Goal: Task Accomplishment & Management: Complete application form

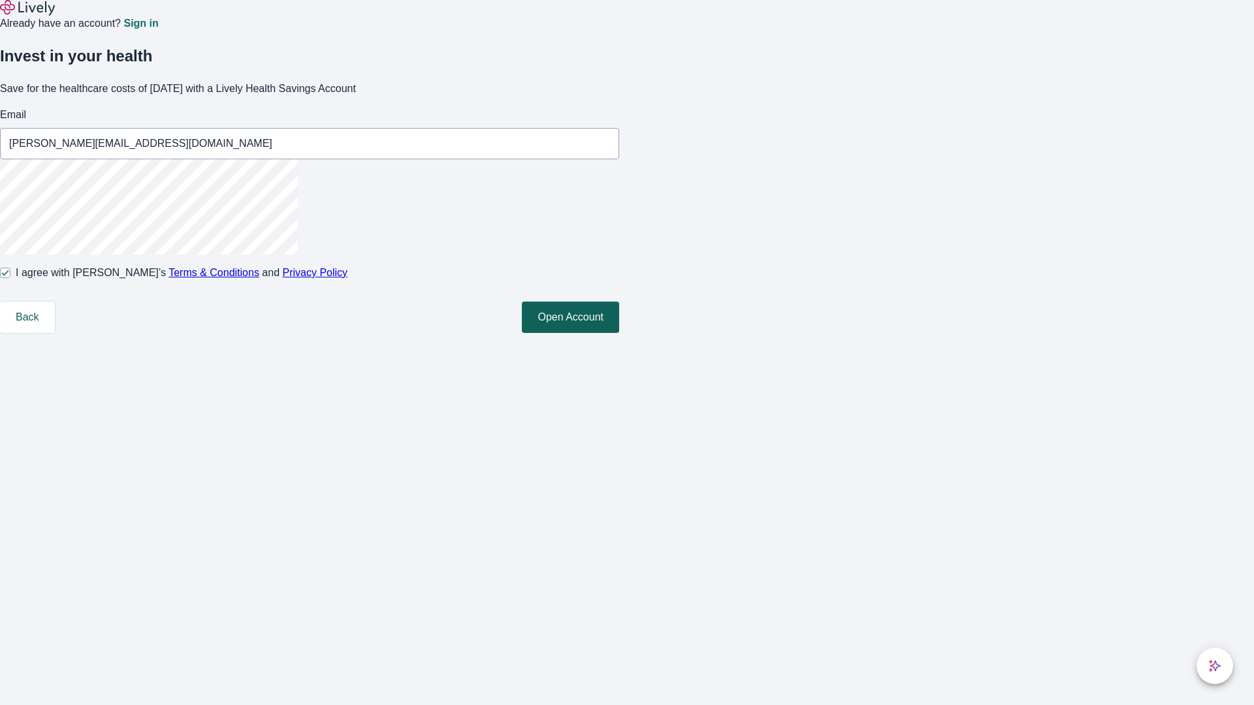
click at [619, 333] on button "Open Account" at bounding box center [570, 317] width 97 height 31
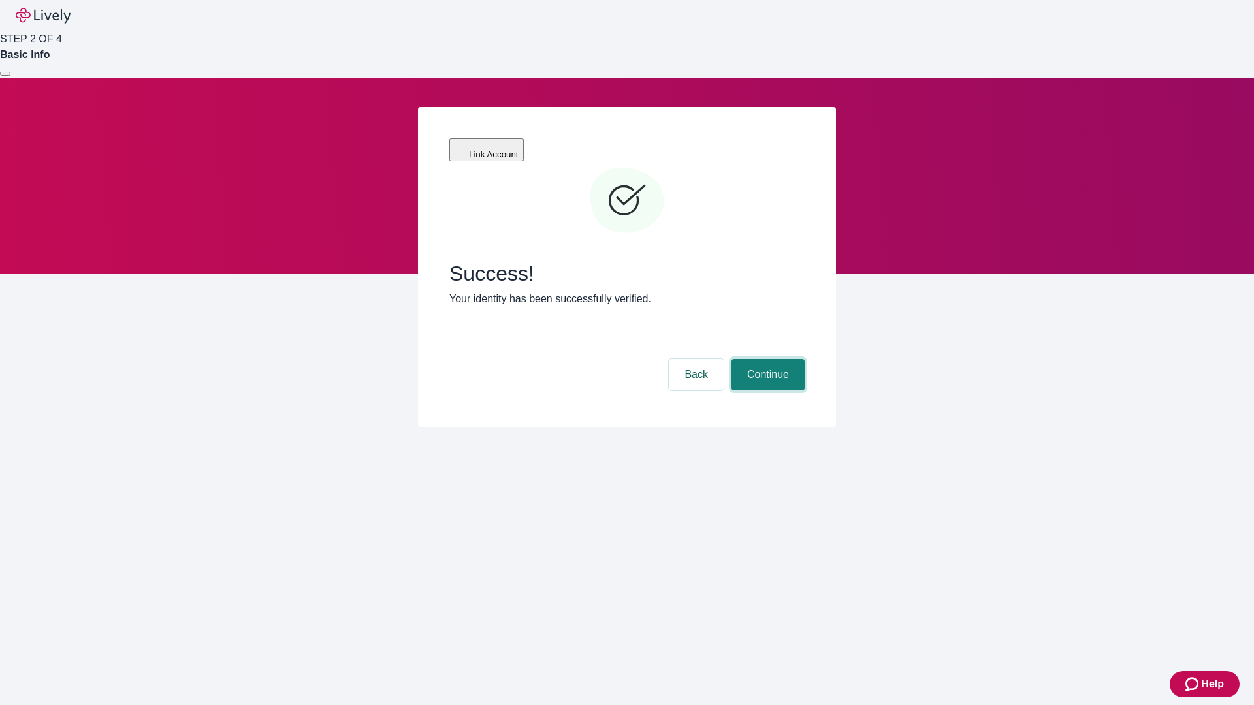
click at [766, 359] on button "Continue" at bounding box center [767, 374] width 73 height 31
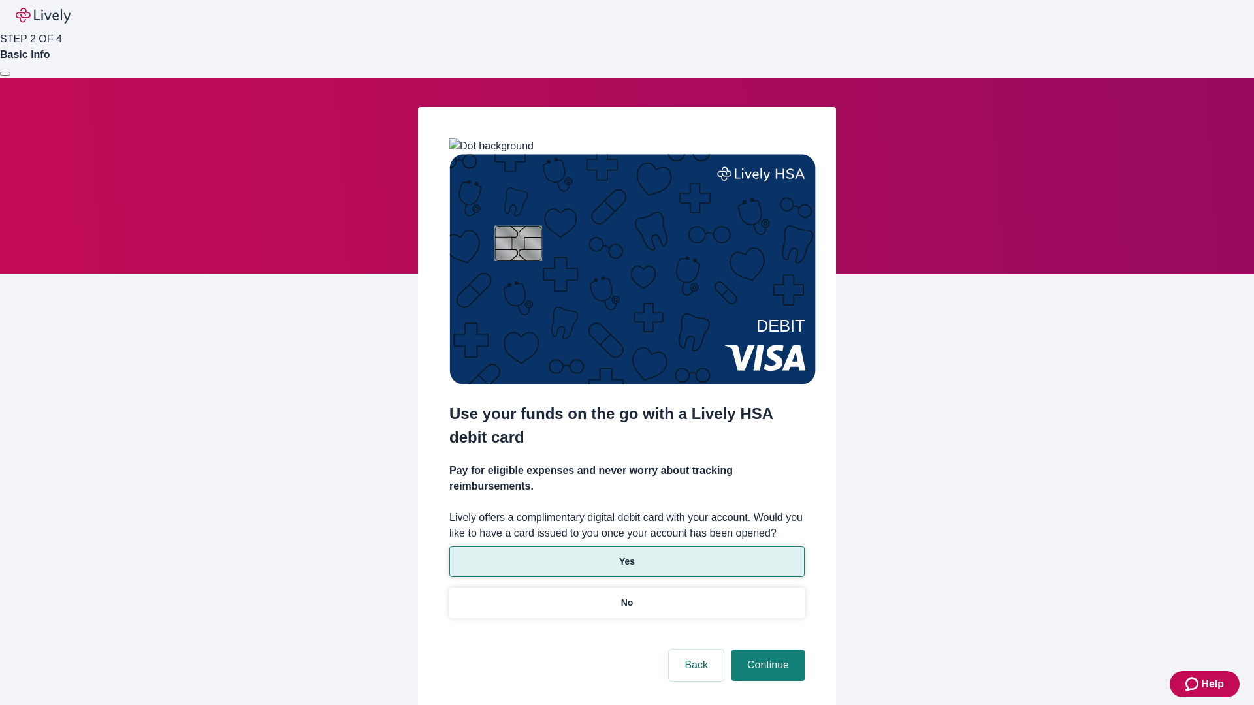
click at [626, 555] on p "Yes" at bounding box center [627, 562] width 16 height 14
click at [766, 650] on button "Continue" at bounding box center [767, 665] width 73 height 31
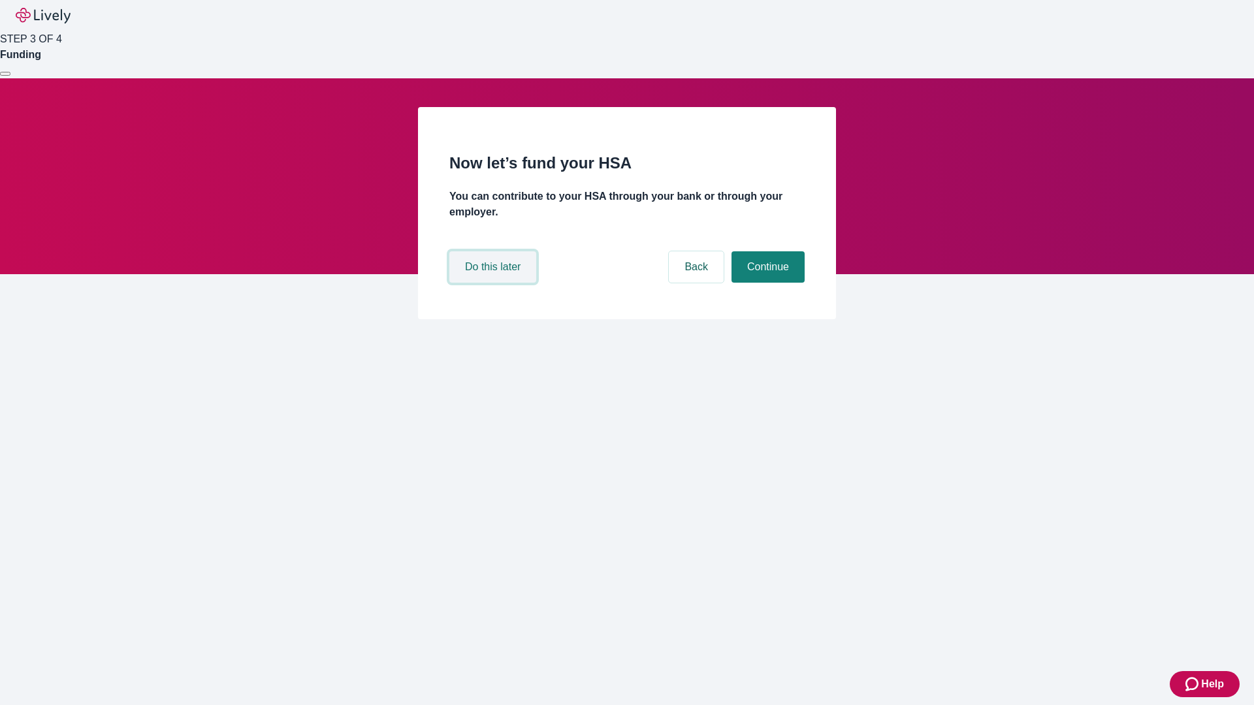
click at [494, 283] on button "Do this later" at bounding box center [492, 266] width 87 height 31
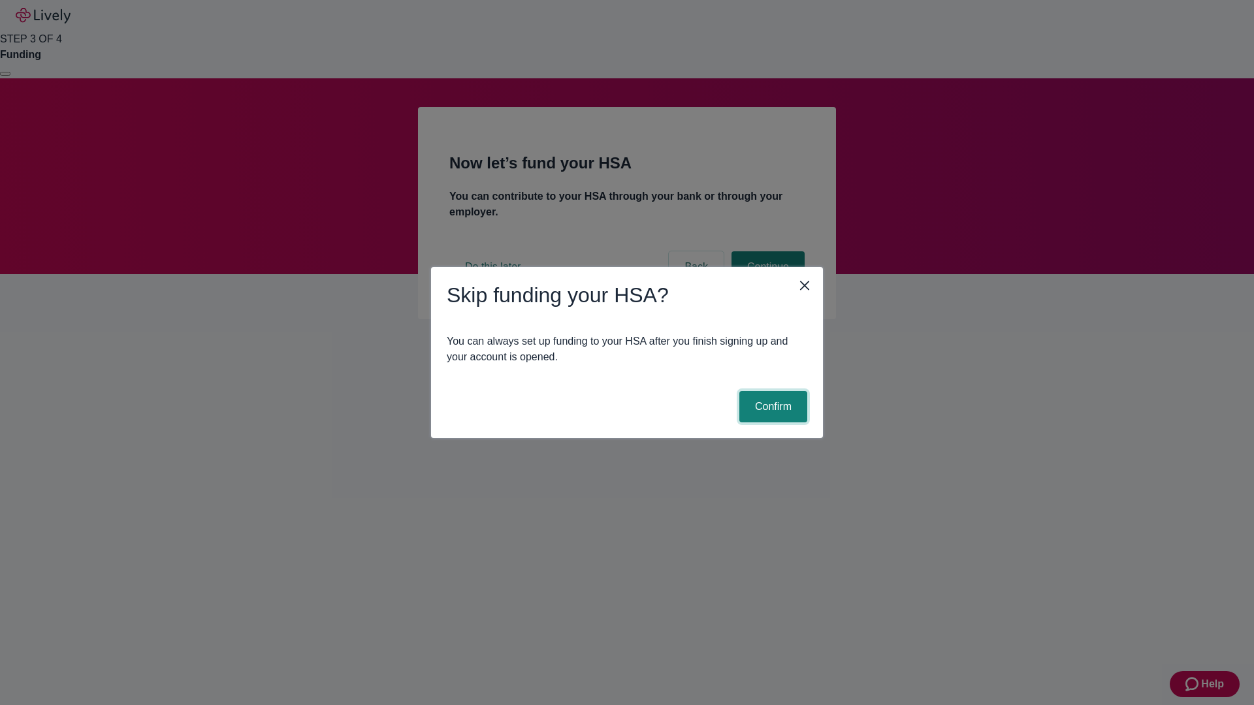
click at [771, 407] on button "Confirm" at bounding box center [773, 406] width 68 height 31
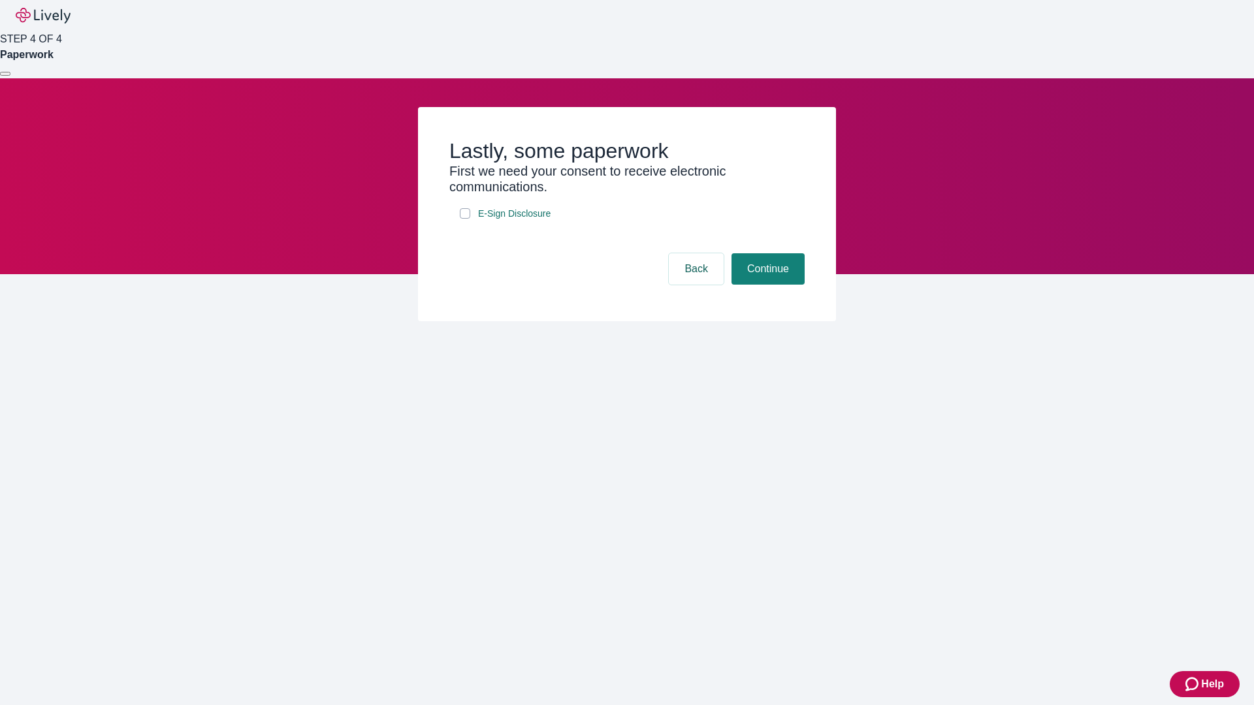
click at [465, 219] on input "E-Sign Disclosure" at bounding box center [465, 213] width 10 height 10
checkbox input "true"
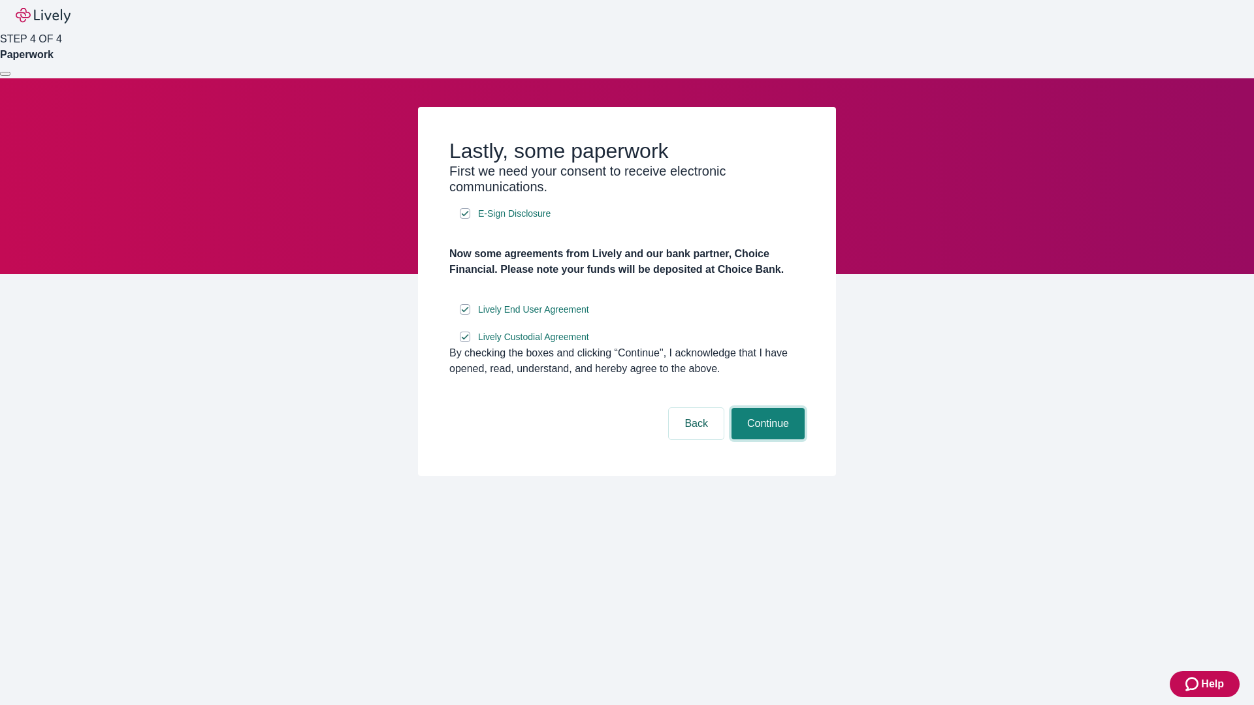
click at [766, 439] on button "Continue" at bounding box center [767, 423] width 73 height 31
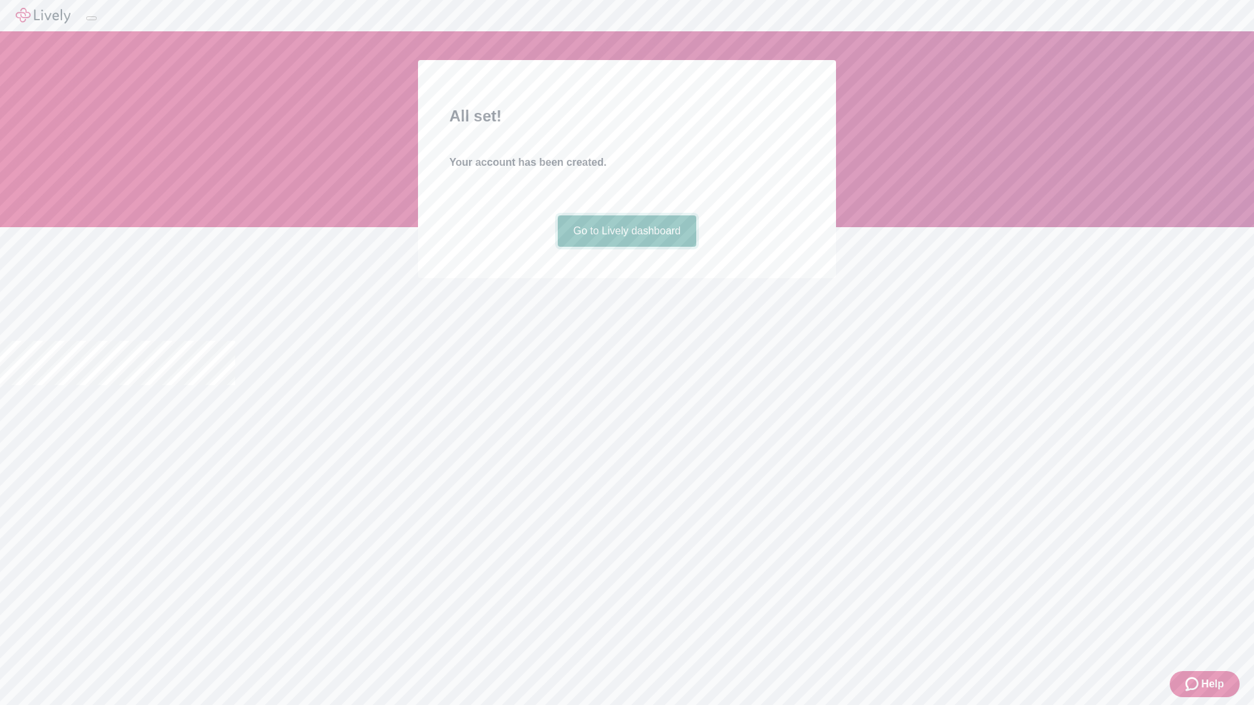
click at [626, 247] on link "Go to Lively dashboard" at bounding box center [627, 231] width 139 height 31
